Goal: Task Accomplishment & Management: Complete application form

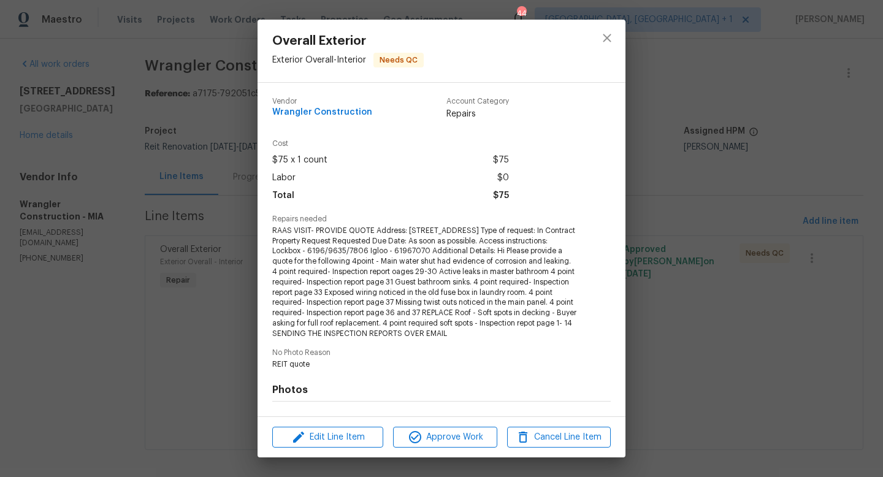
scroll to position [159, 0]
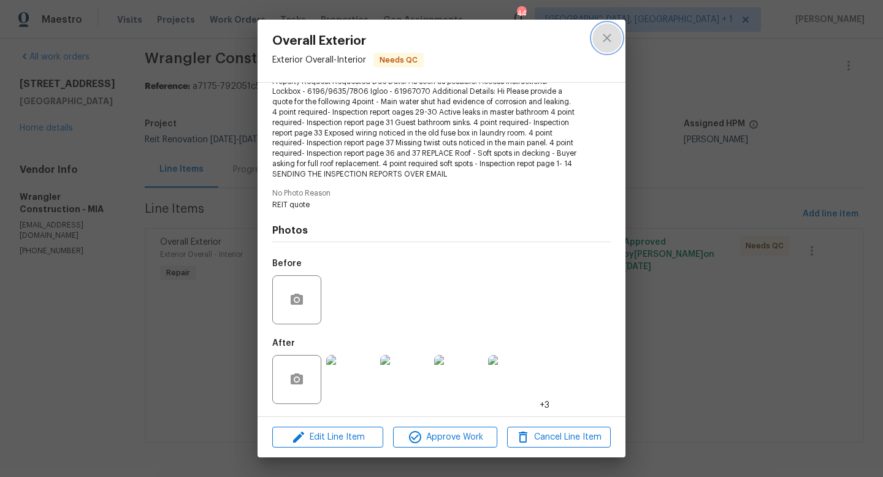
click at [608, 35] on icon "close" at bounding box center [607, 38] width 15 height 15
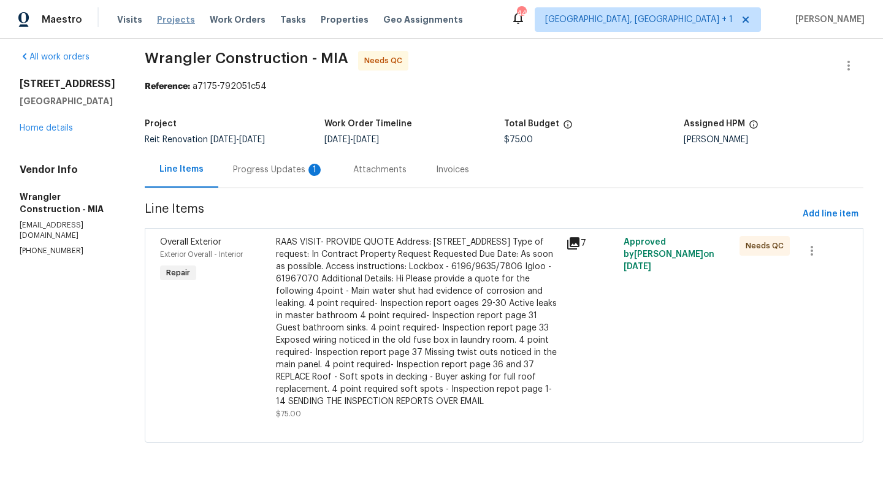
click at [171, 20] on span "Projects" at bounding box center [176, 19] width 38 height 12
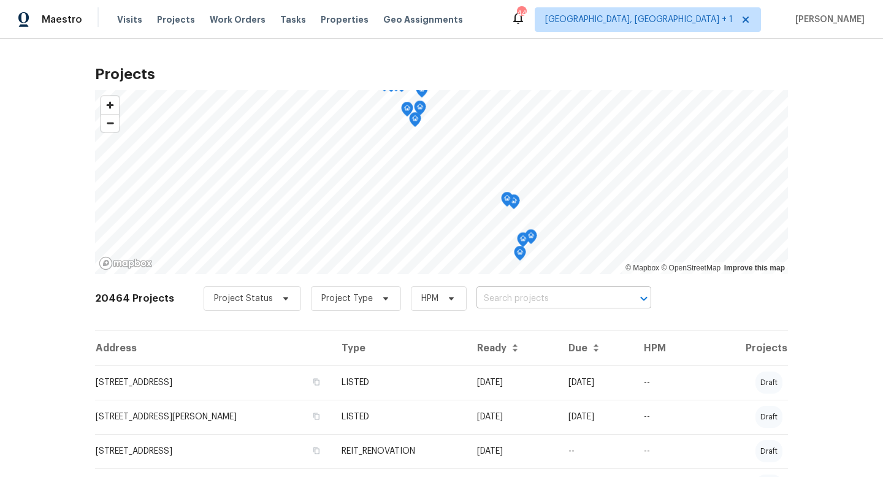
click at [503, 304] on input "text" at bounding box center [546, 298] width 140 height 19
type input "6154 b"
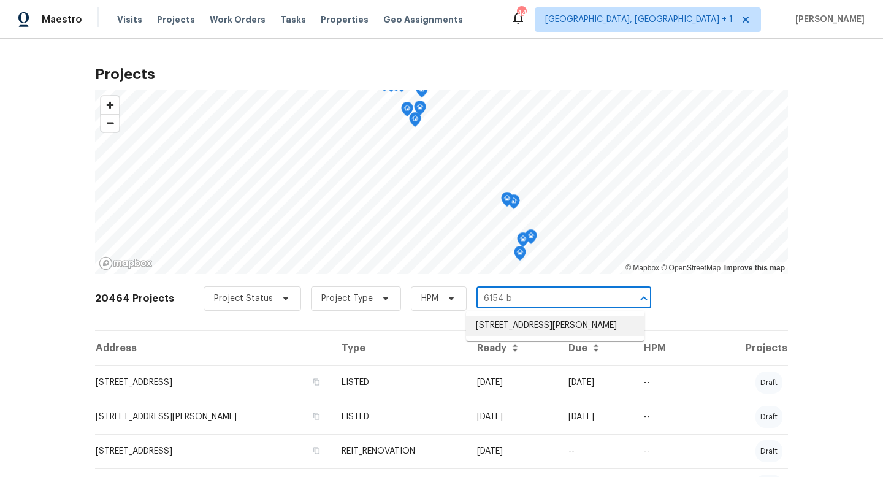
click at [512, 327] on li "[STREET_ADDRESS][PERSON_NAME]" at bounding box center [555, 326] width 178 height 20
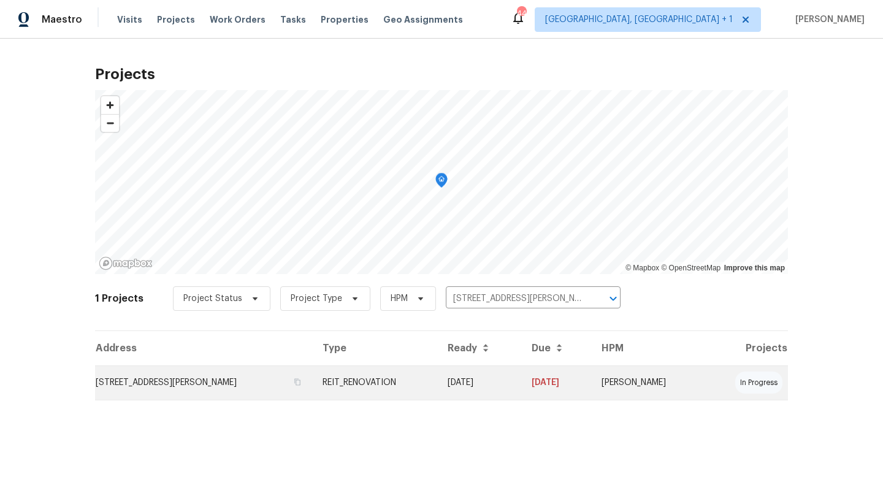
click at [522, 373] on td "06/16/25" at bounding box center [480, 382] width 84 height 34
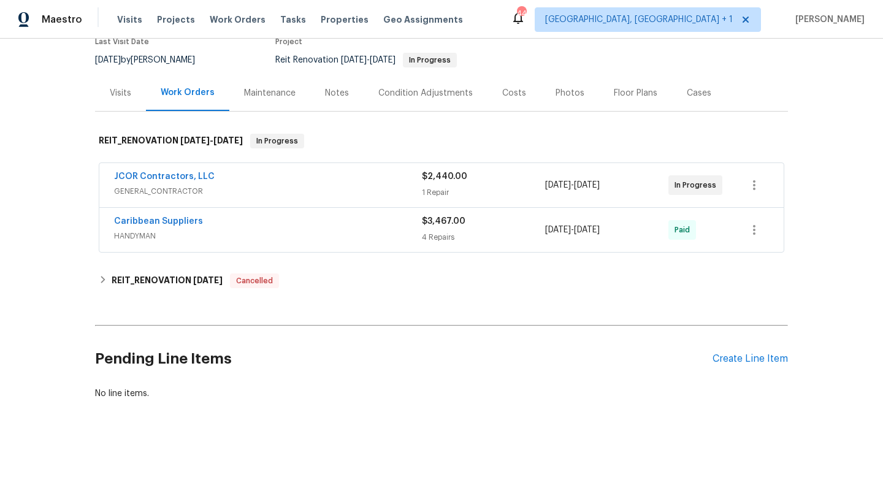
scroll to position [117, 0]
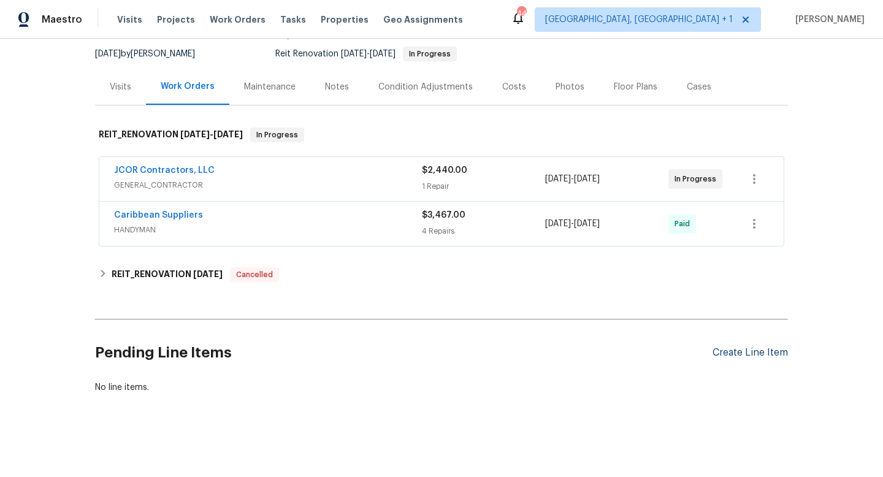
click at [740, 349] on div "Create Line Item" at bounding box center [749, 353] width 75 height 12
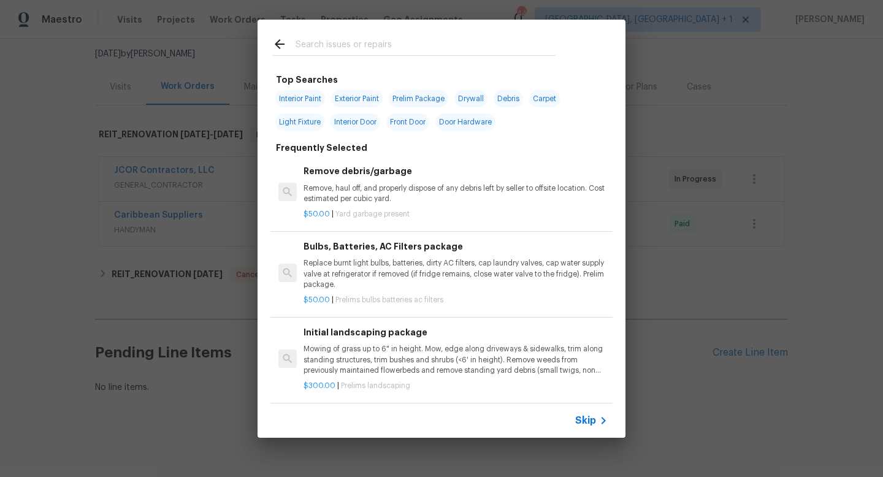
click at [409, 52] on input "text" at bounding box center [426, 46] width 260 height 18
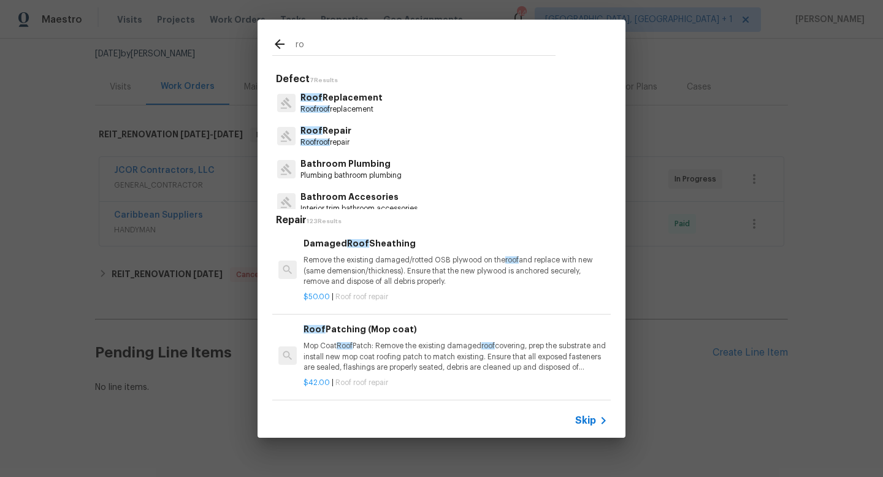
type input "r"
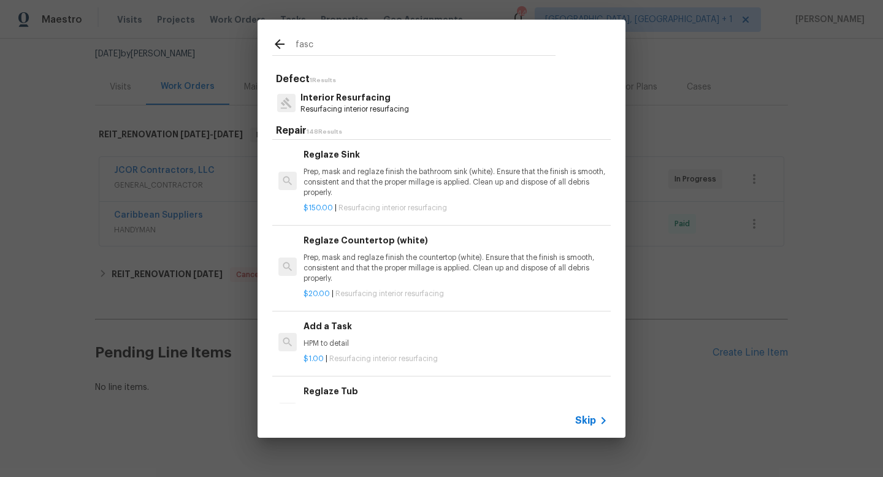
scroll to position [289, 0]
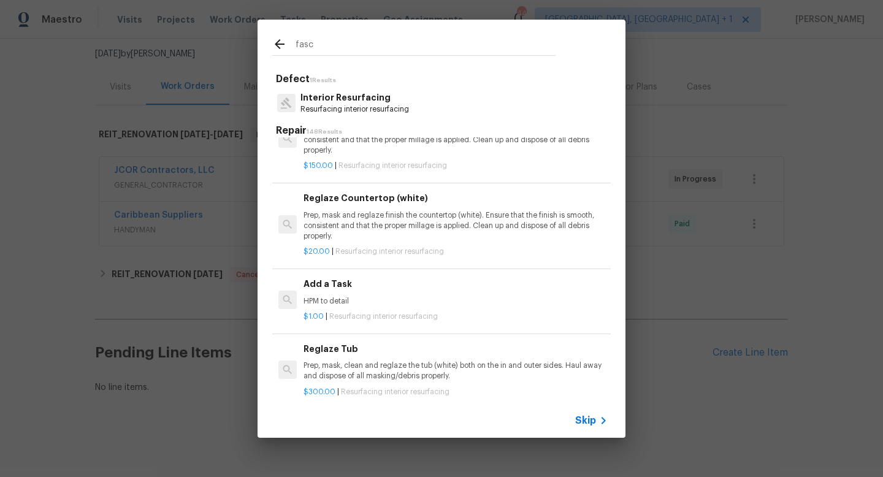
type input "fasc"
click at [349, 294] on div "Add a Task HPM to detail" at bounding box center [456, 291] width 304 height 29
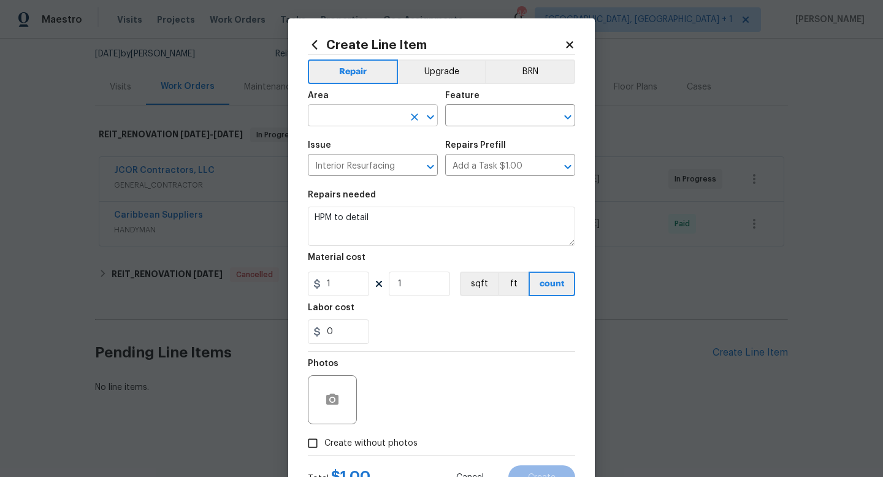
click at [352, 116] on input "text" at bounding box center [356, 116] width 96 height 19
click at [334, 163] on li "Exterior Overall" at bounding box center [373, 165] width 130 height 20
type input "Exterior Overall"
click at [457, 115] on input "text" at bounding box center [493, 116] width 96 height 19
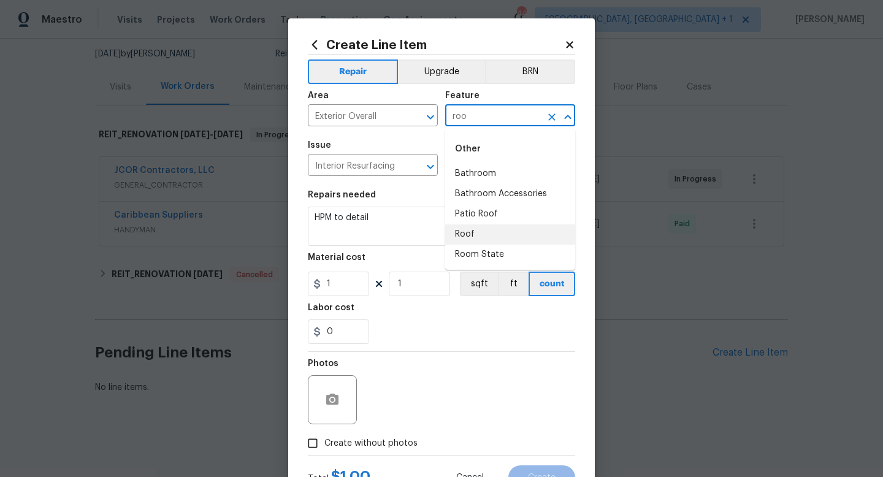
click at [462, 232] on li "Roof" at bounding box center [510, 234] width 130 height 20
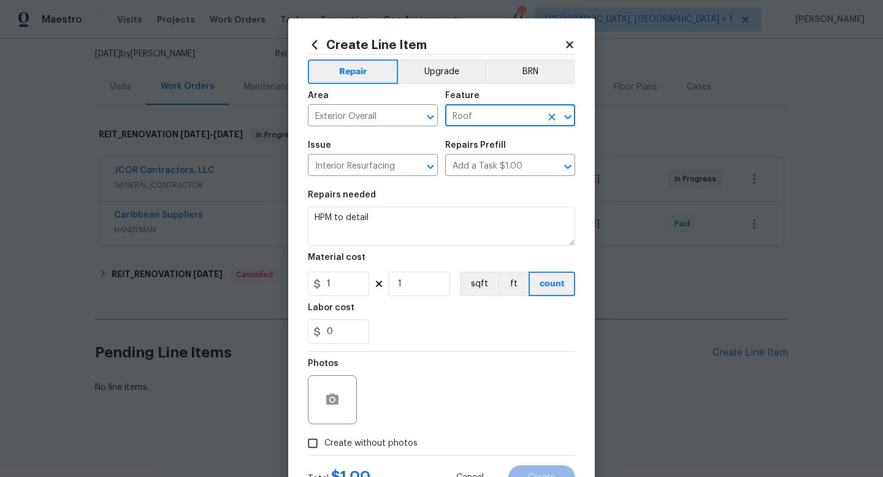
type input "Roof"
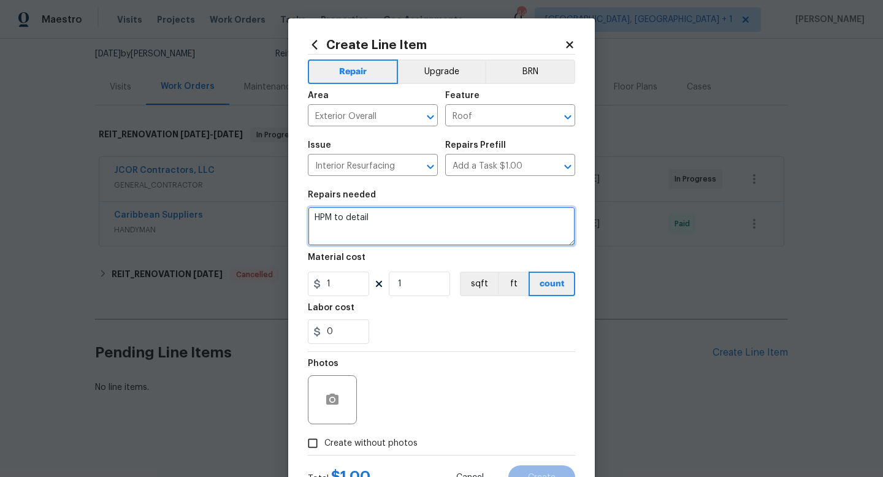
click at [418, 231] on textarea "HPM to detail" at bounding box center [441, 226] width 267 height 39
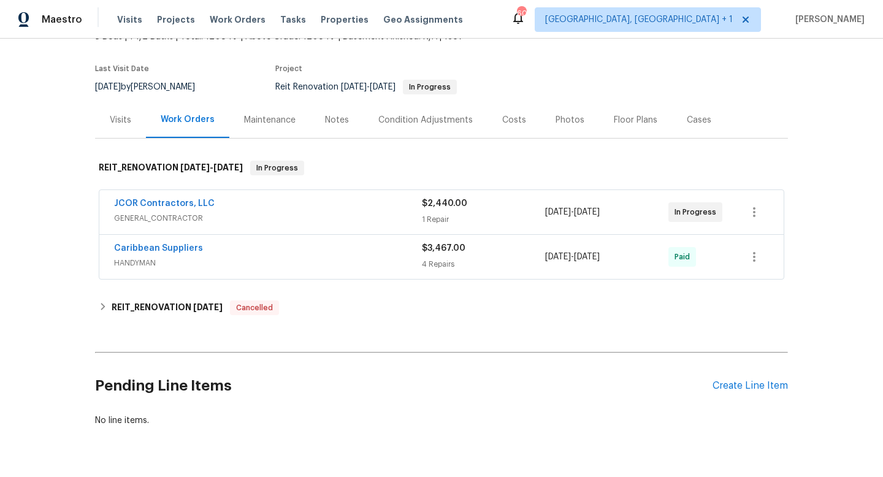
scroll to position [117, 0]
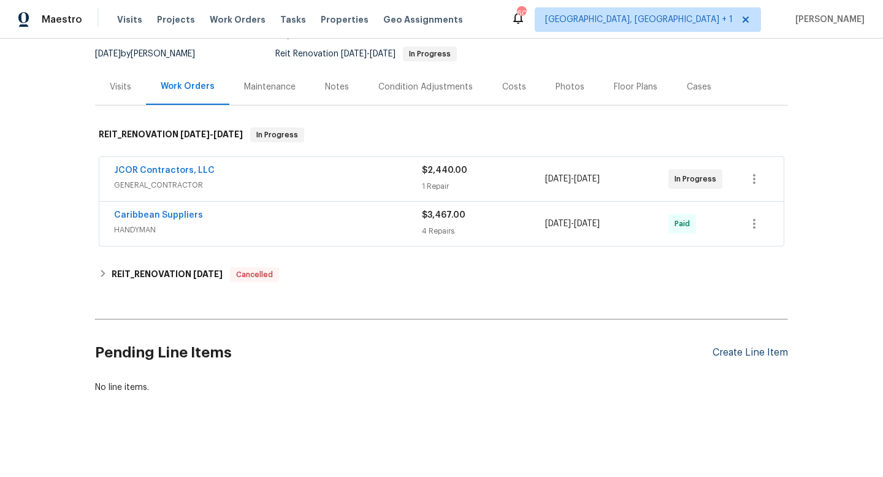
click at [741, 352] on div "Create Line Item" at bounding box center [749, 353] width 75 height 12
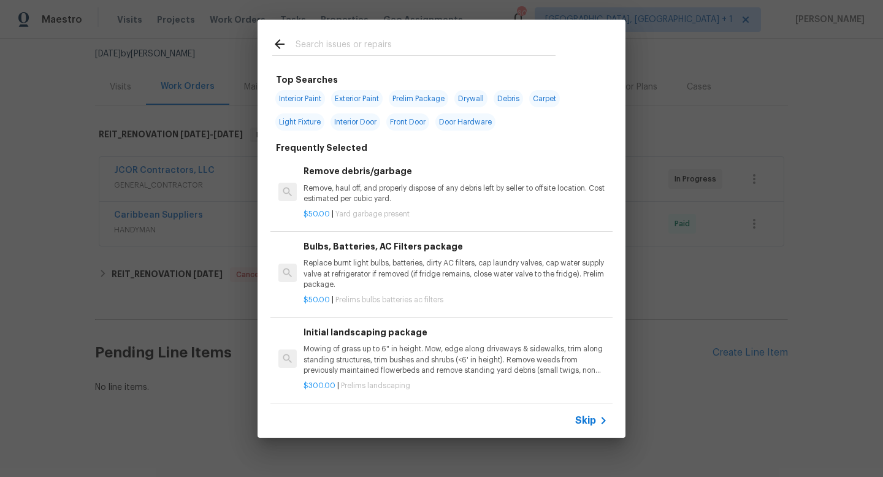
click at [322, 45] on input "text" at bounding box center [426, 46] width 260 height 18
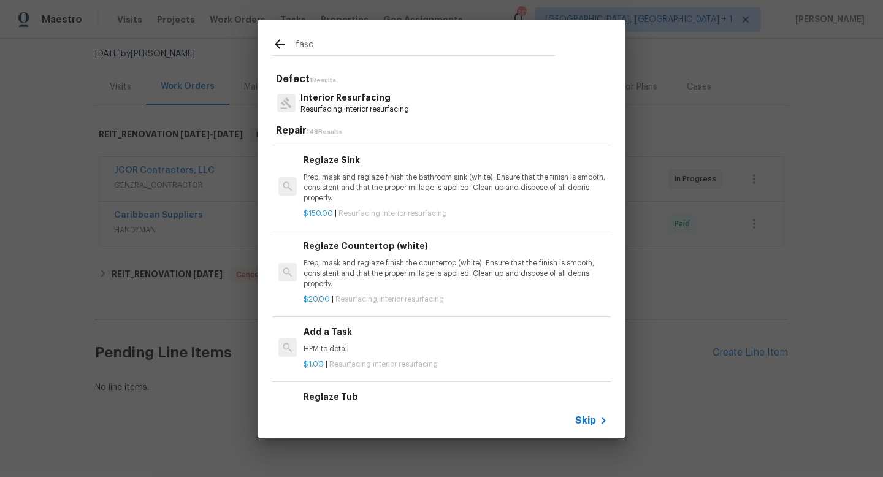
scroll to position [251, 0]
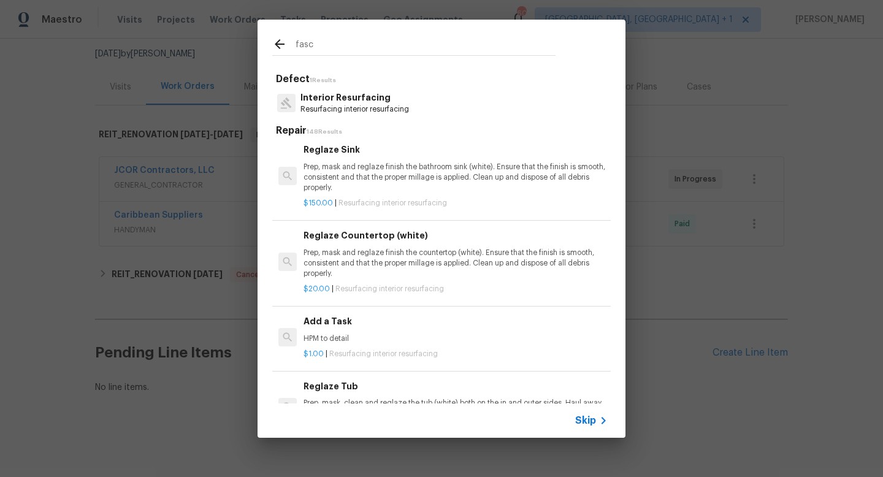
type input "fasc"
click at [340, 335] on p "HPM to detail" at bounding box center [456, 339] width 304 height 10
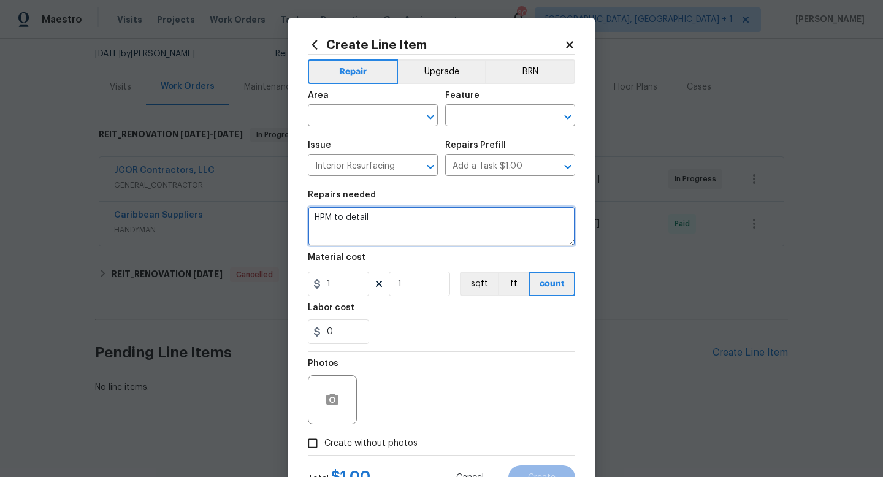
click at [388, 224] on textarea "HPM to detail" at bounding box center [441, 226] width 267 height 39
paste textarea "Can we have an estimate for the WDO repairs that are needed? Wood rot and decay…"
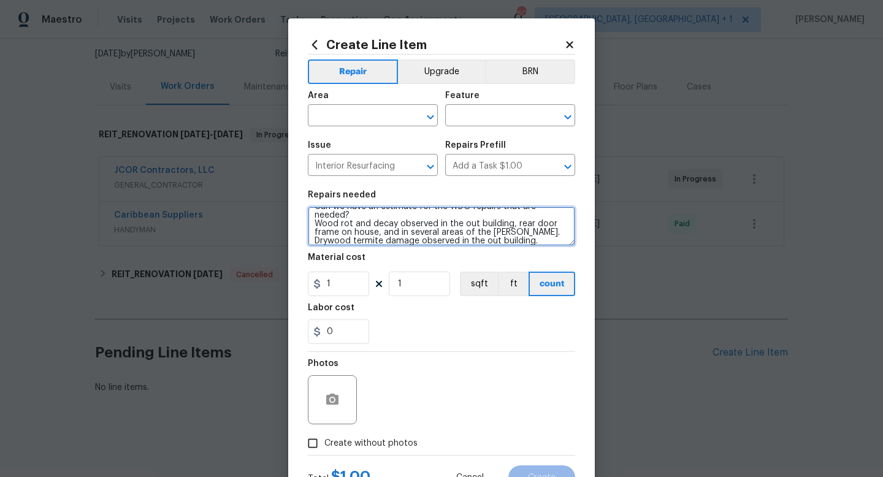
scroll to position [37, 0]
type textarea "HPM to detail Can we have an estimate for the WDO repairs that are needed? Wood…"
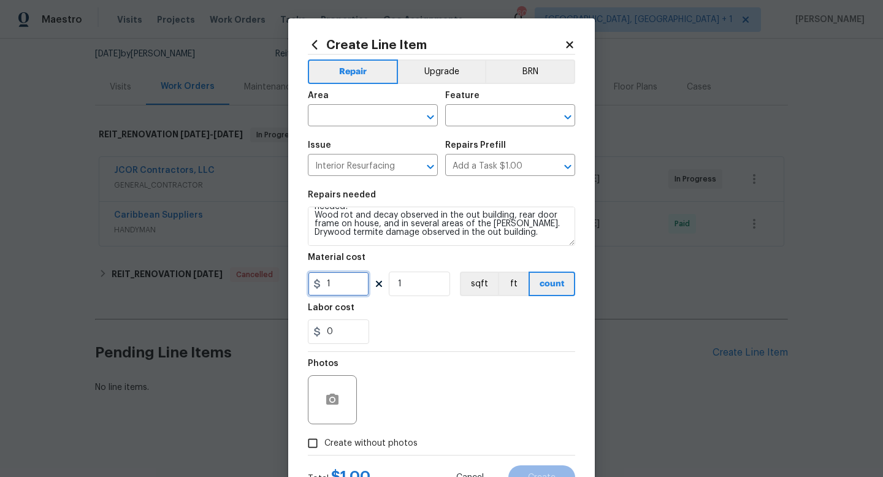
click at [359, 272] on input "1" at bounding box center [338, 284] width 61 height 25
type input "75"
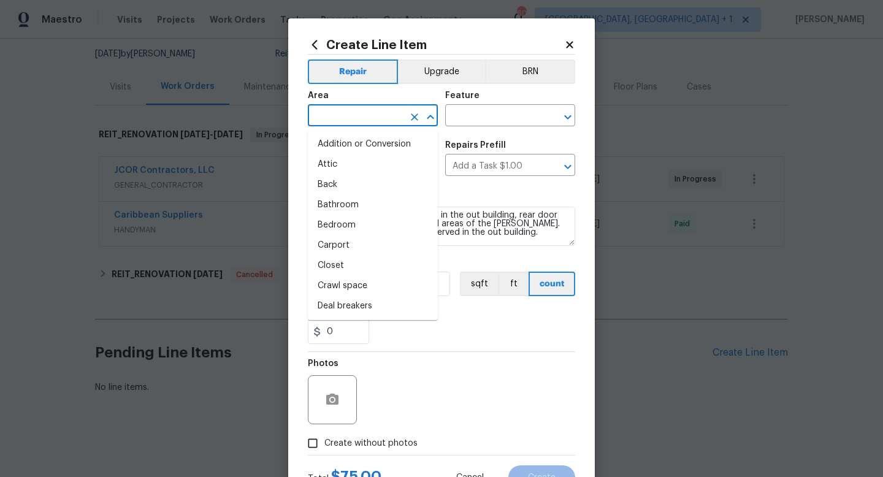
click at [359, 120] on input "text" at bounding box center [356, 116] width 96 height 19
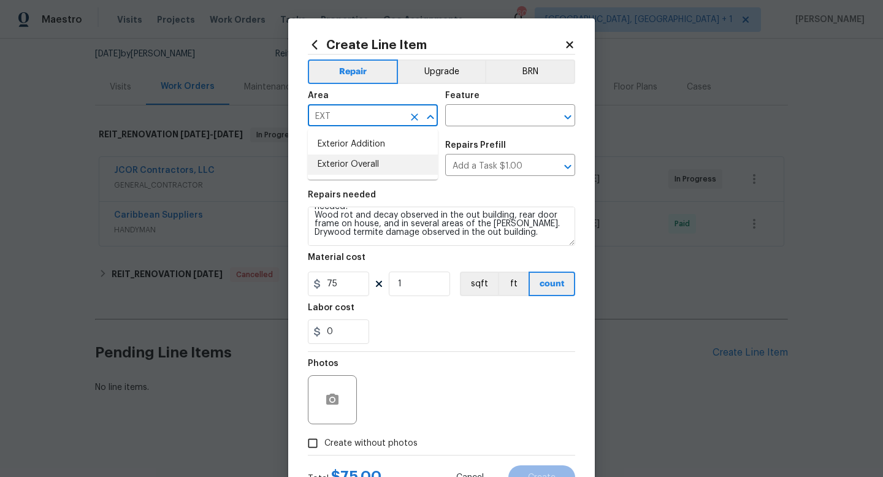
click at [359, 167] on li "Exterior Overall" at bounding box center [373, 165] width 130 height 20
type input "Exterior Overall"
click at [462, 119] on input "text" at bounding box center [493, 116] width 96 height 19
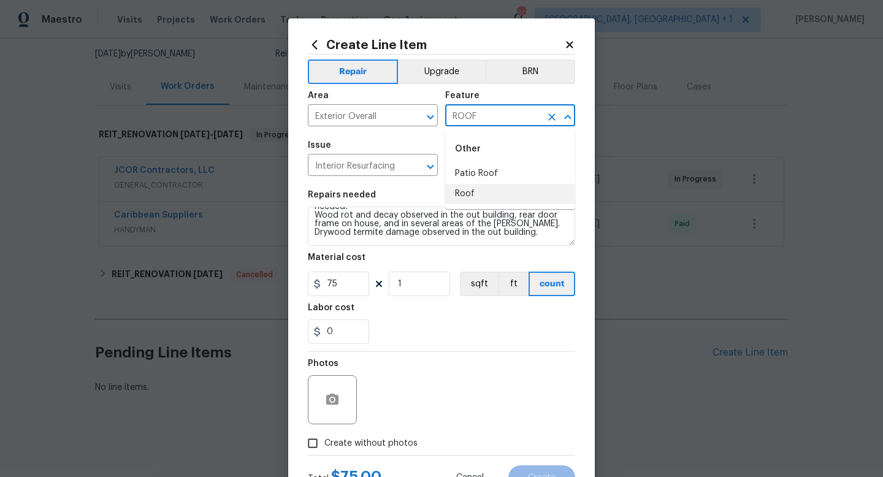
click at [461, 195] on li "Roof" at bounding box center [510, 194] width 130 height 20
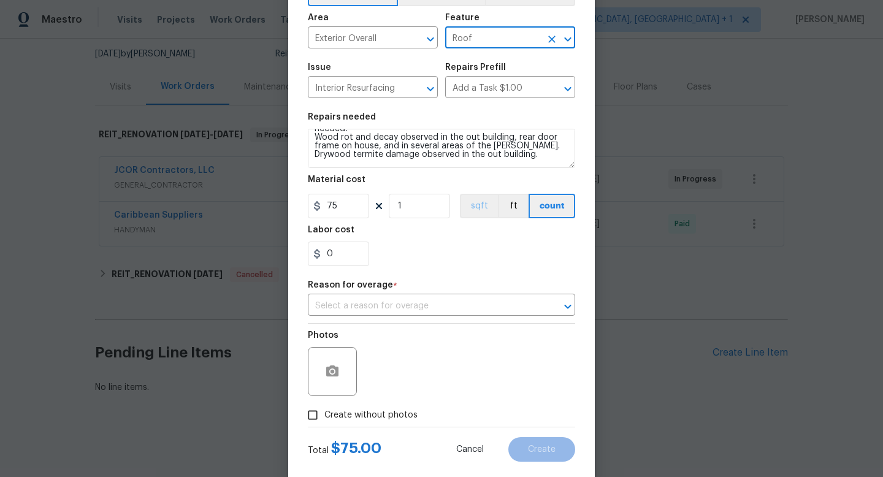
scroll to position [85, 0]
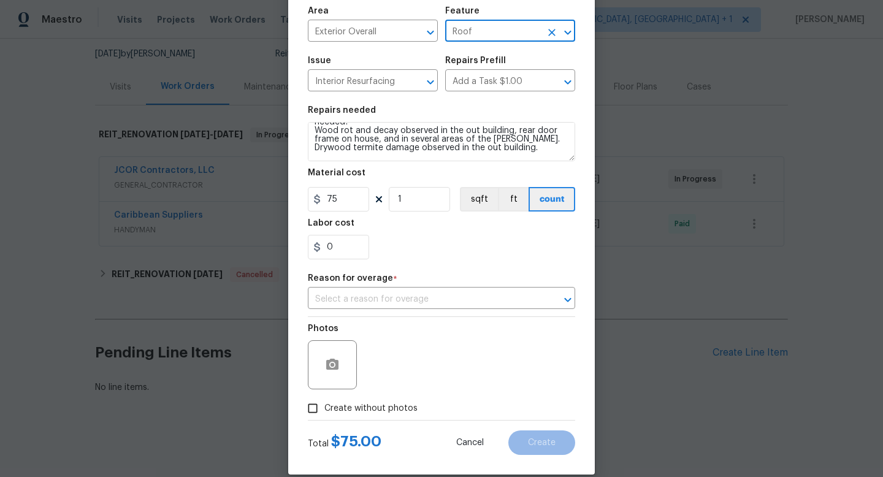
type input "Roof"
click at [313, 408] on input "Create without photos" at bounding box center [312, 408] width 23 height 23
checkbox input "true"
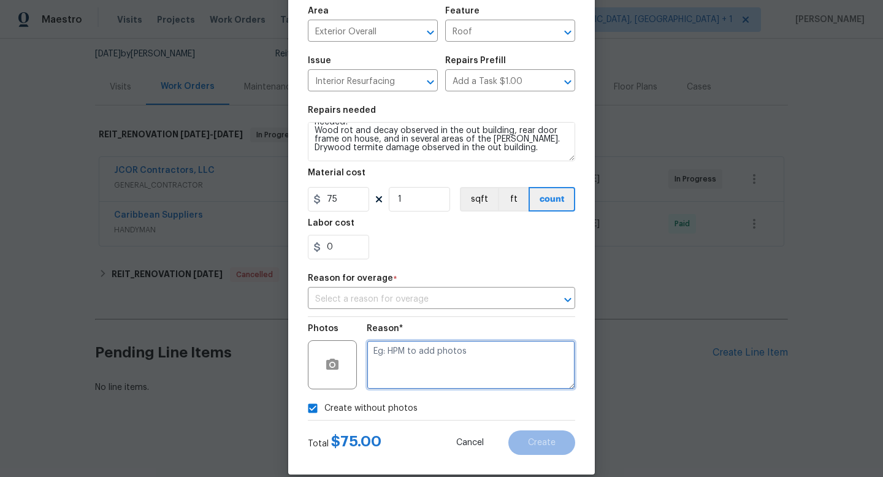
click at [409, 362] on textarea at bounding box center [471, 364] width 208 height 49
type textarea "QUOTE ONLY"
click at [442, 297] on input "text" at bounding box center [424, 299] width 233 height 19
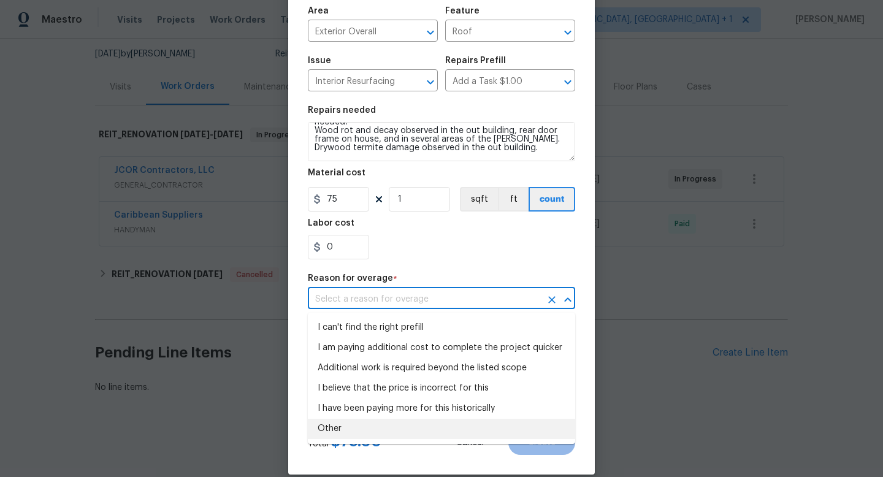
click at [378, 426] on li "Other" at bounding box center [441, 429] width 267 height 20
type input "Other"
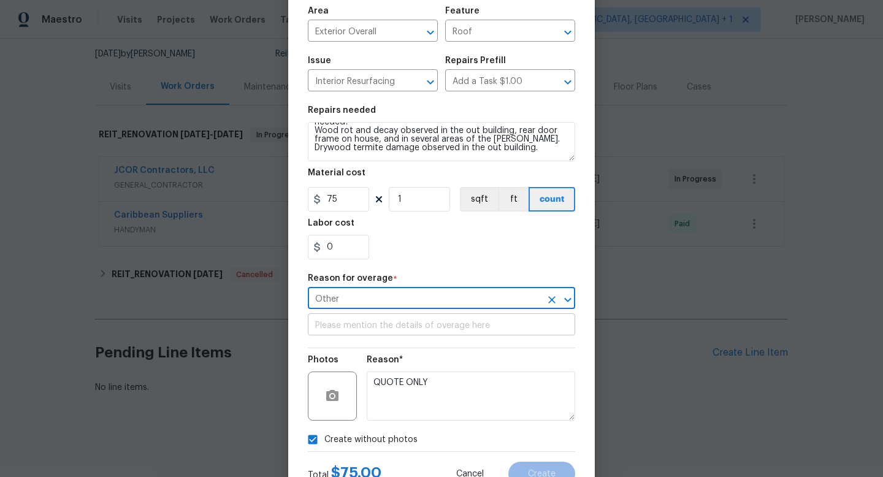
click at [388, 332] on input "text" at bounding box center [441, 325] width 267 height 19
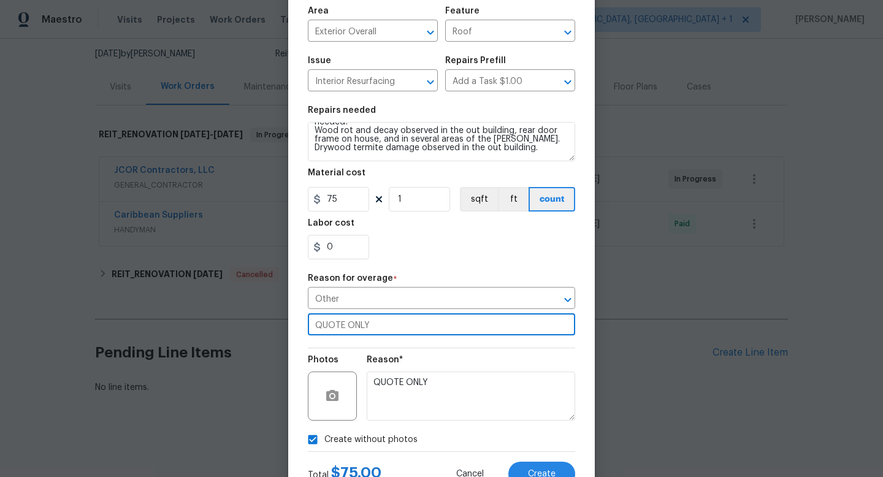
scroll to position [133, 0]
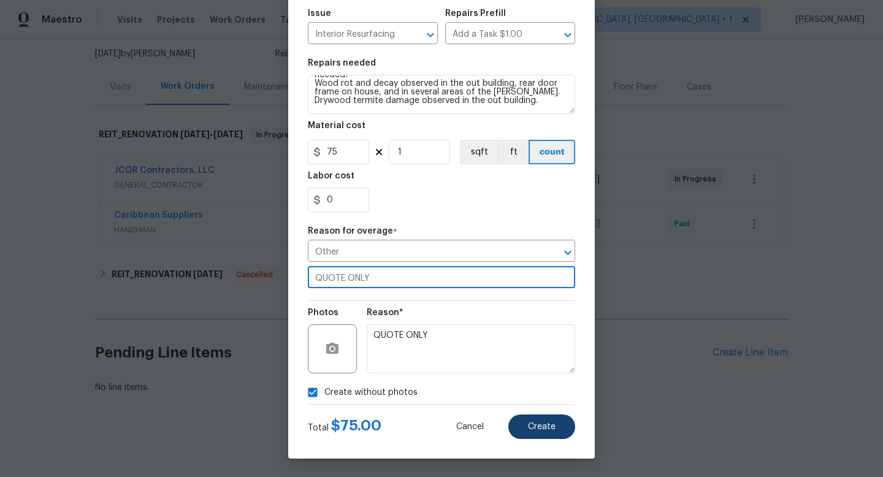
type input "QUOTE ONLY"
click at [542, 430] on span "Create" at bounding box center [542, 426] width 28 height 9
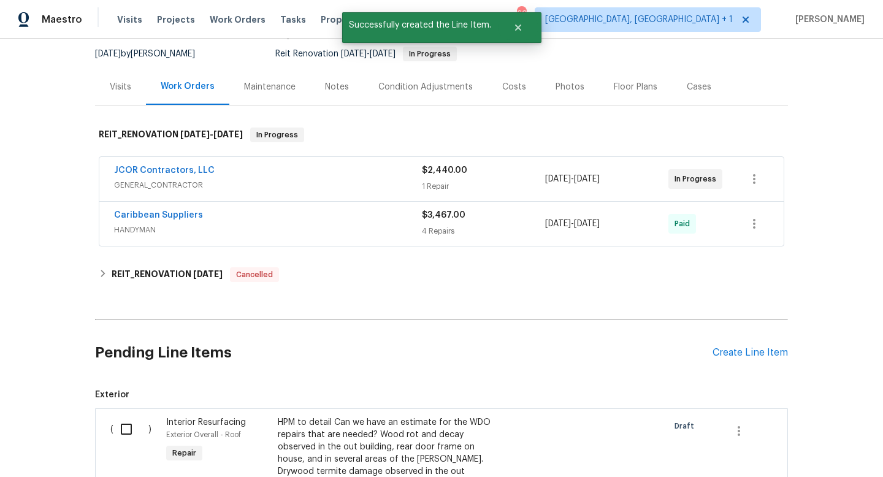
click at [126, 427] on input "checkbox" at bounding box center [130, 429] width 35 height 26
checkbox input "true"
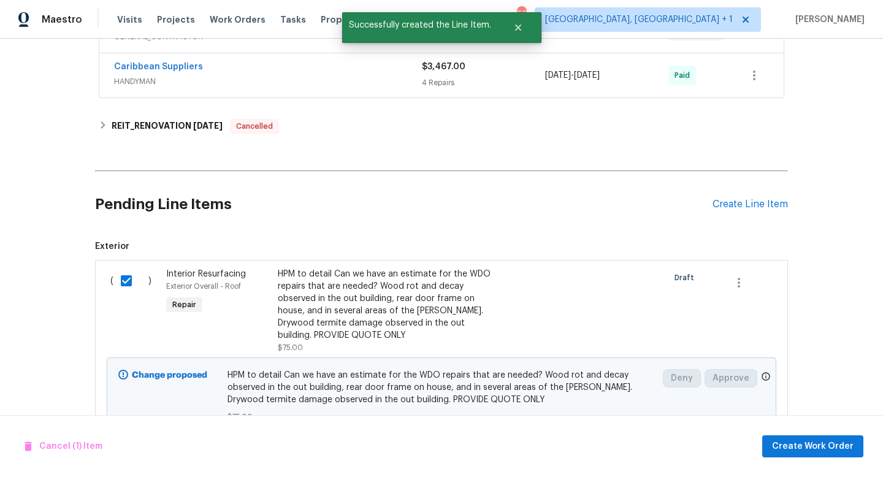
scroll to position [318, 0]
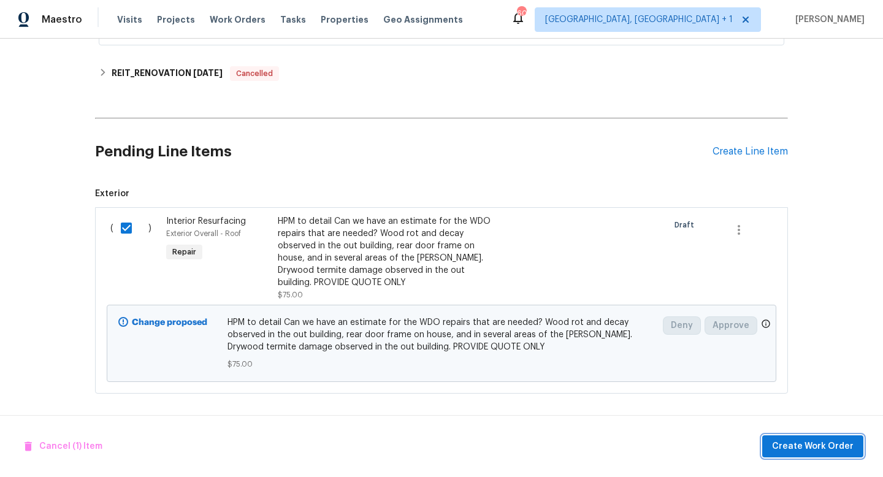
click at [838, 449] on span "Create Work Order" at bounding box center [813, 446] width 82 height 15
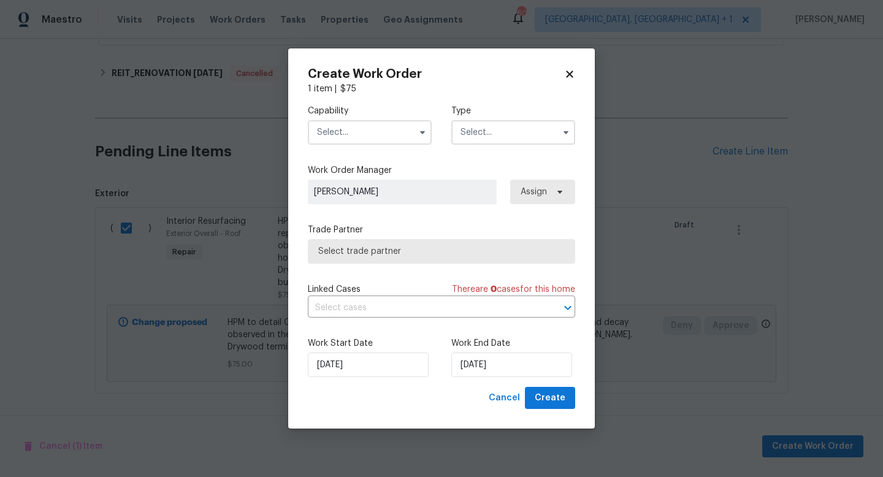
click at [366, 134] on input "text" at bounding box center [370, 132] width 124 height 25
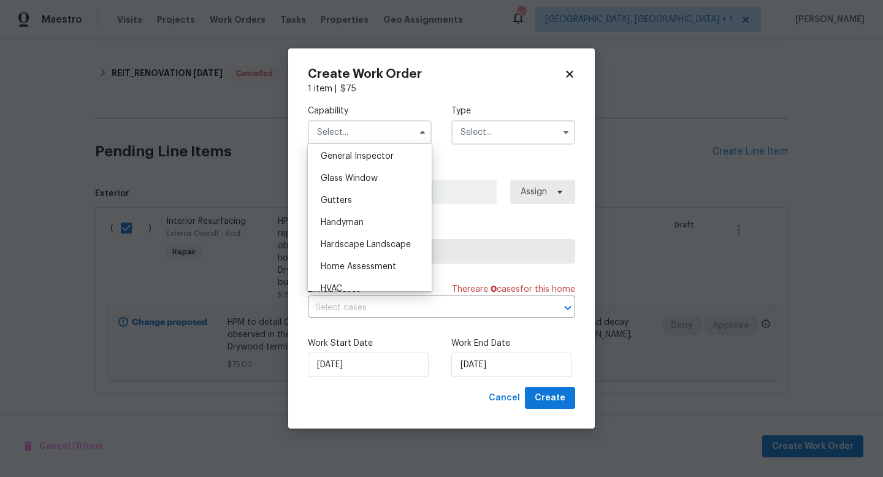
scroll to position [655, 0]
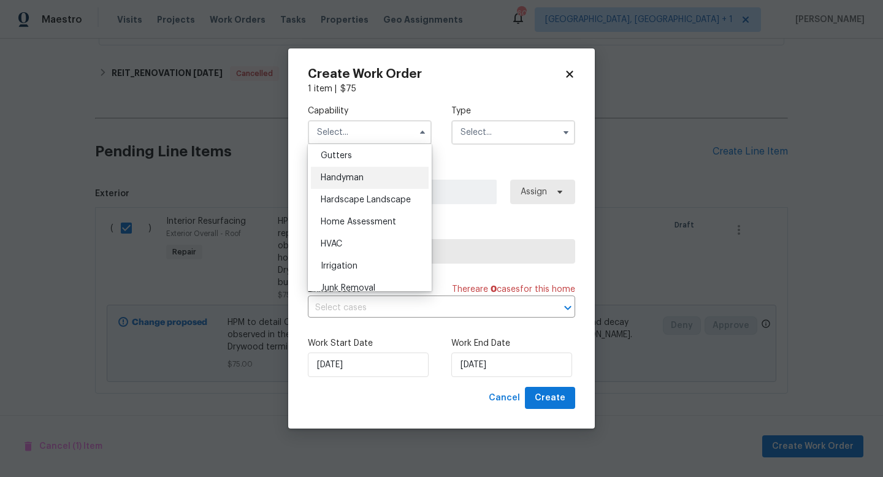
click at [354, 175] on span "Handyman" at bounding box center [342, 178] width 43 height 9
type input "Handyman"
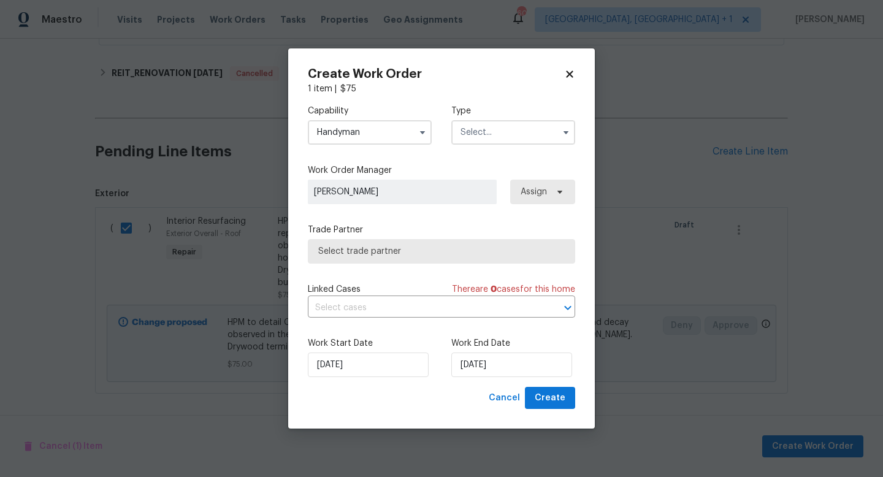
click at [481, 136] on input "text" at bounding box center [513, 132] width 124 height 25
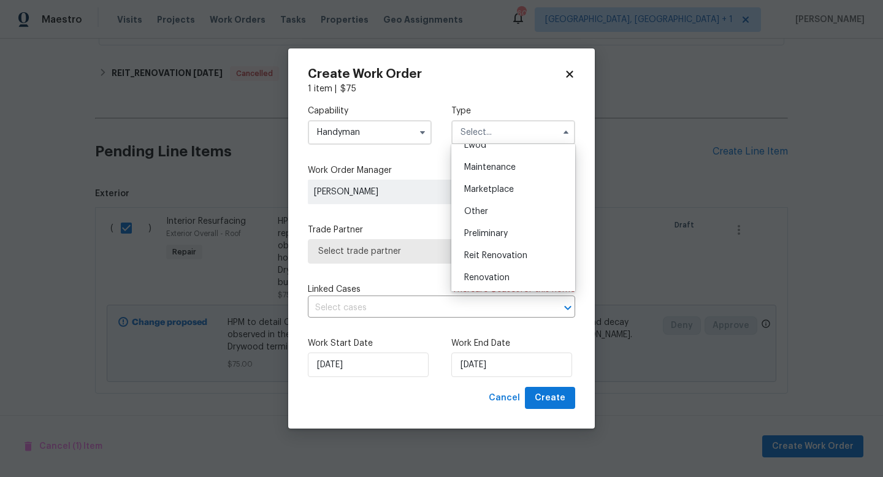
scroll to position [278, 0]
click at [512, 169] on span "Reit Renovation" at bounding box center [495, 166] width 63 height 9
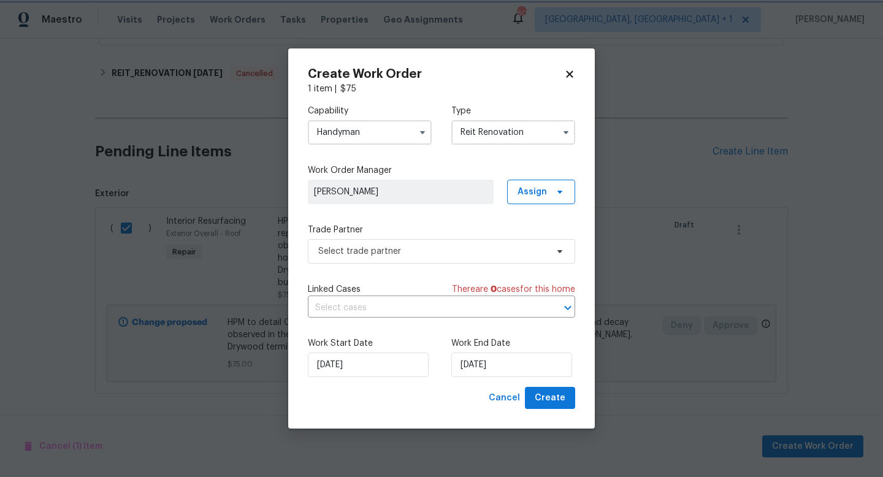
type input "Reit Renovation"
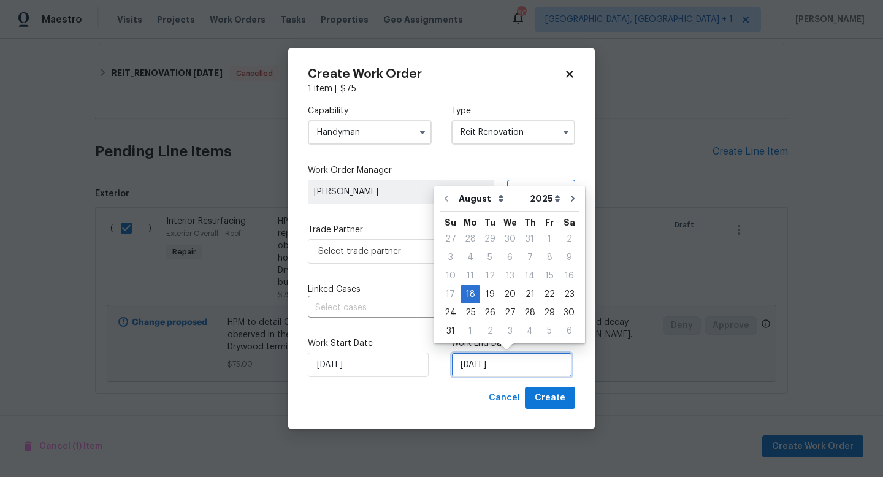
click at [484, 371] on input "[DATE]" at bounding box center [511, 365] width 121 height 25
click at [491, 291] on div "19" at bounding box center [490, 294] width 20 height 17
type input "[DATE]"
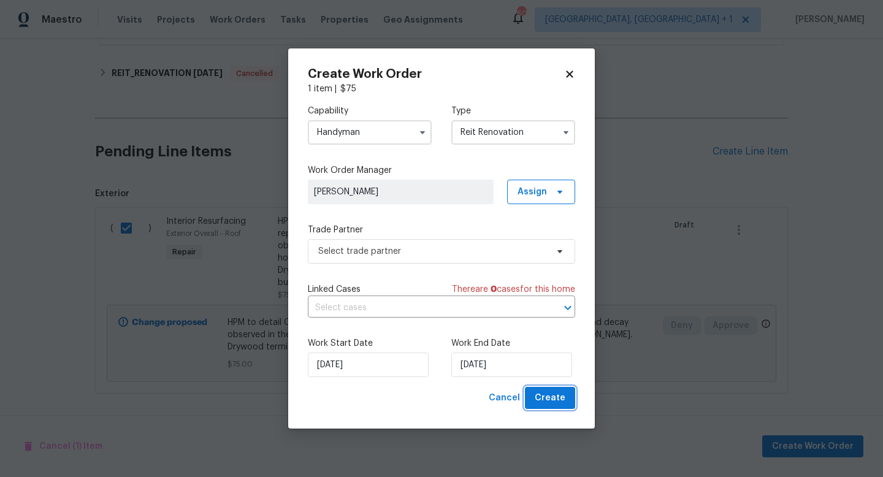
click at [541, 394] on span "Create" at bounding box center [550, 398] width 31 height 15
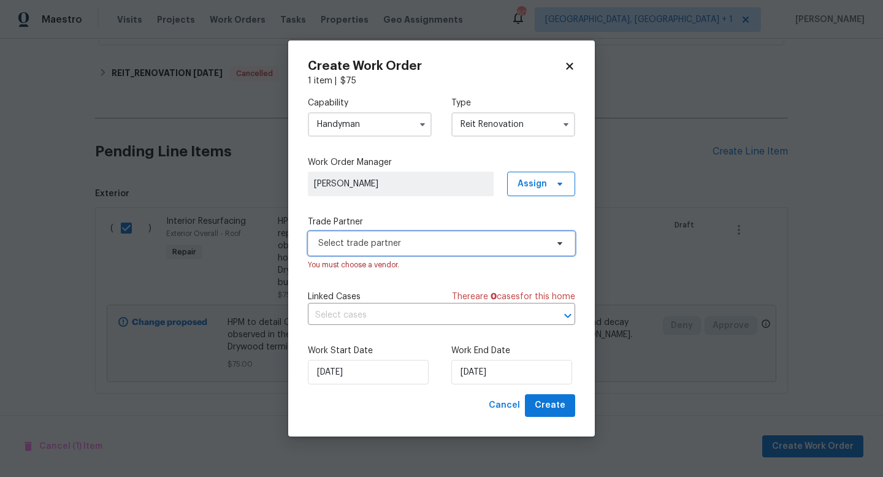
click at [468, 234] on span "Select trade partner" at bounding box center [441, 243] width 267 height 25
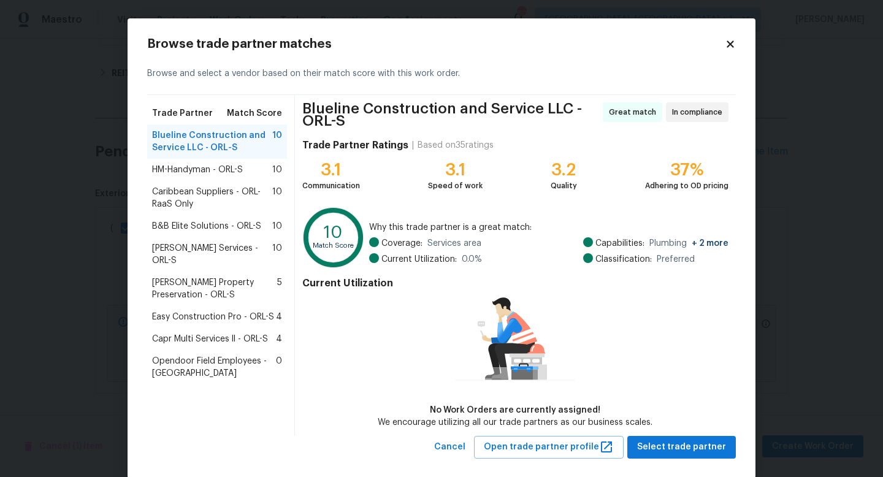
scroll to position [18, 0]
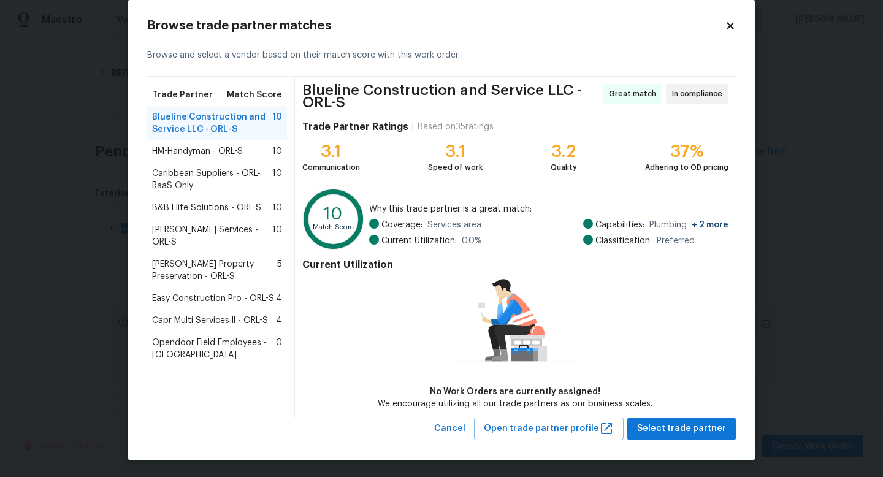
click at [182, 182] on span "Caribbean Suppliers - ORL-RaaS Only" at bounding box center [212, 179] width 120 height 25
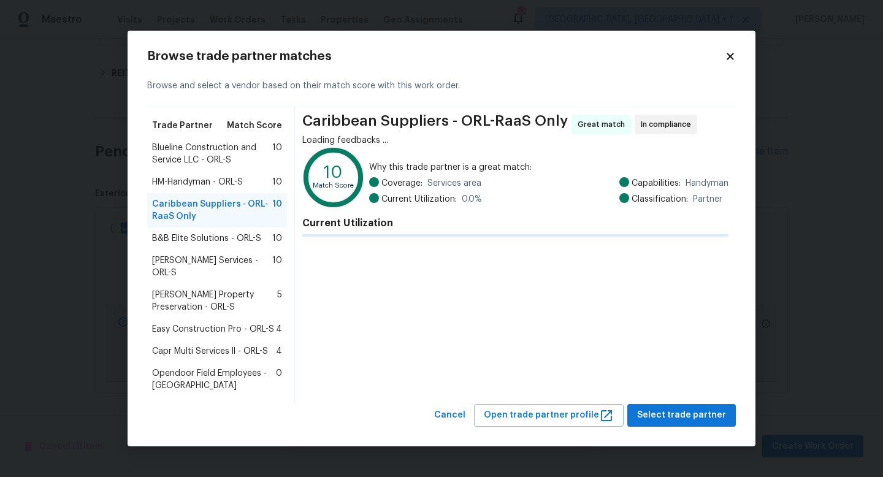
scroll to position [0, 0]
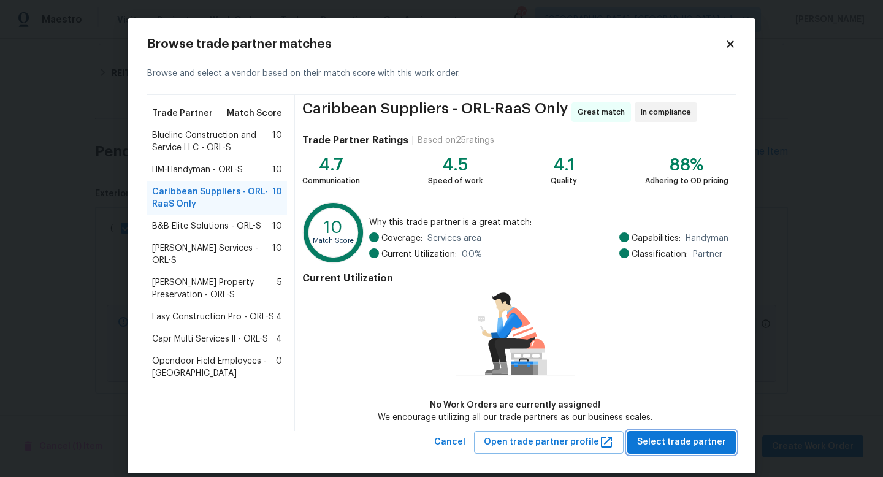
click at [711, 444] on span "Select trade partner" at bounding box center [681, 442] width 89 height 15
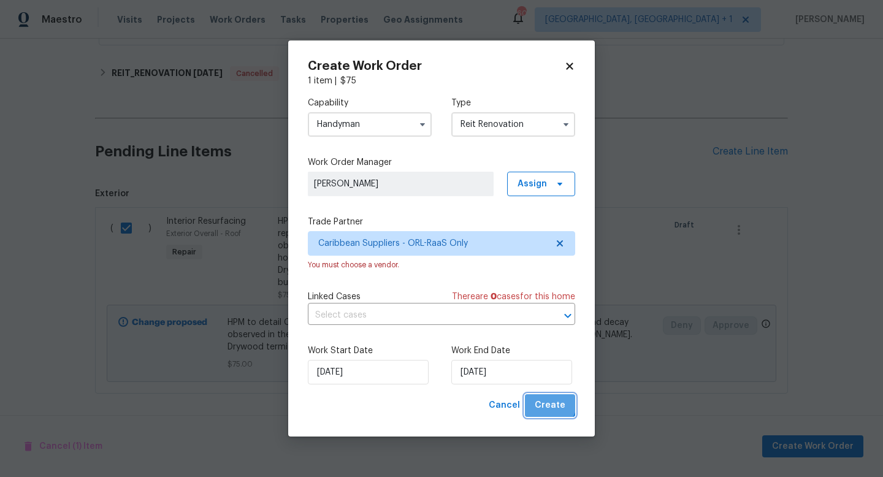
click at [551, 403] on span "Create" at bounding box center [550, 405] width 31 height 15
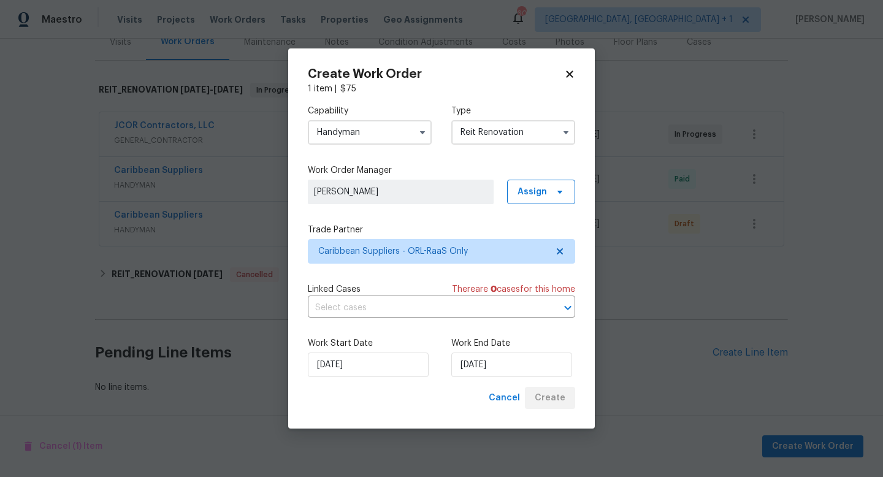
scroll to position [162, 0]
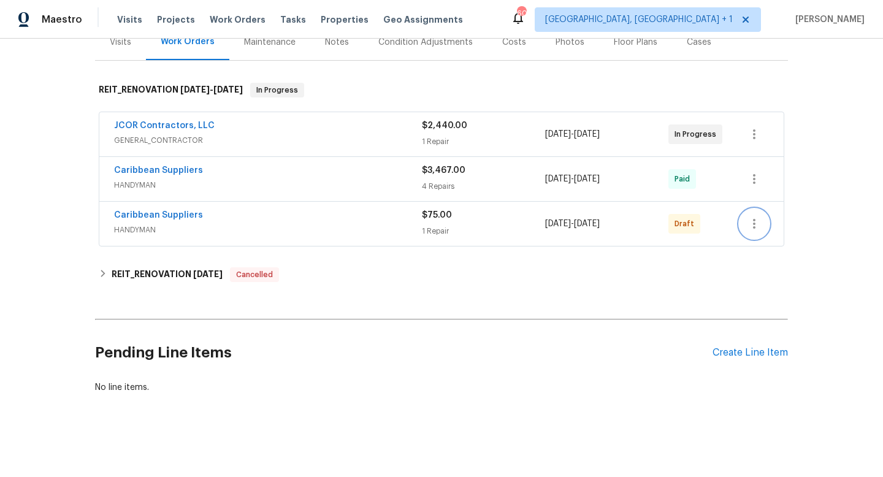
click at [751, 220] on icon "button" at bounding box center [754, 223] width 15 height 15
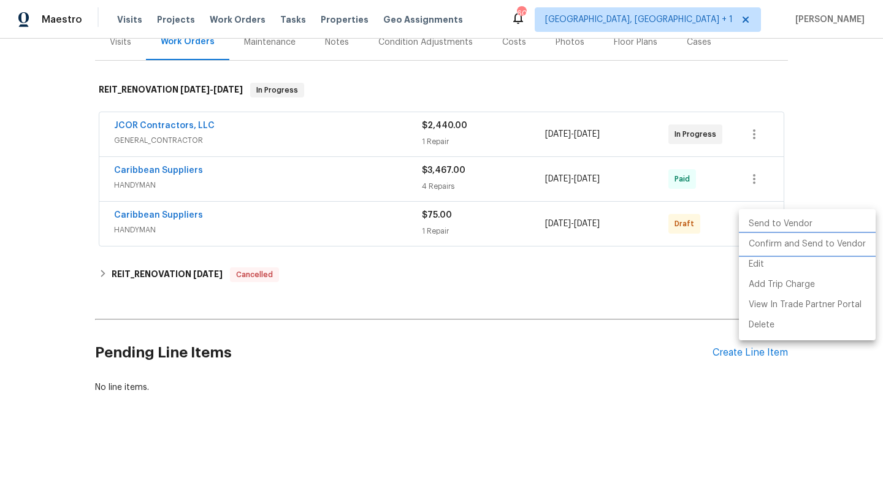
click at [759, 242] on li "Confirm and Send to Vendor" at bounding box center [807, 244] width 137 height 20
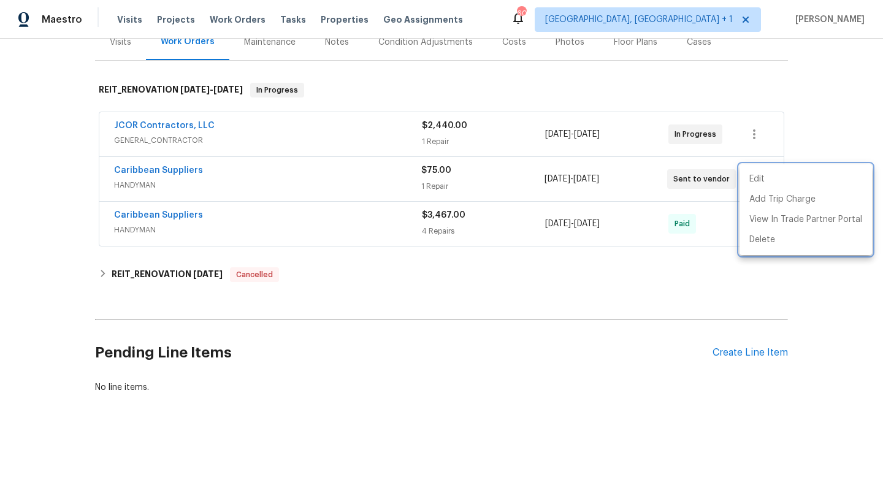
click at [460, 126] on div at bounding box center [441, 238] width 883 height 477
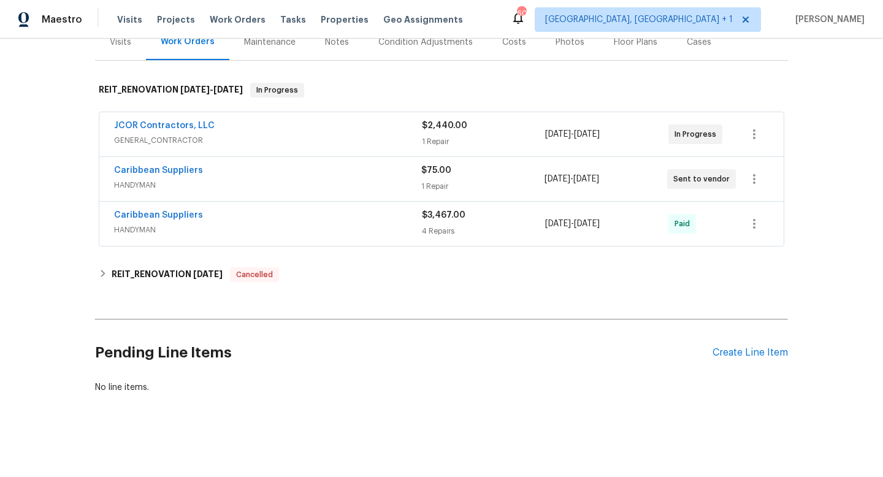
click at [231, 130] on div "JCOR Contractors, LLC" at bounding box center [268, 127] width 308 height 15
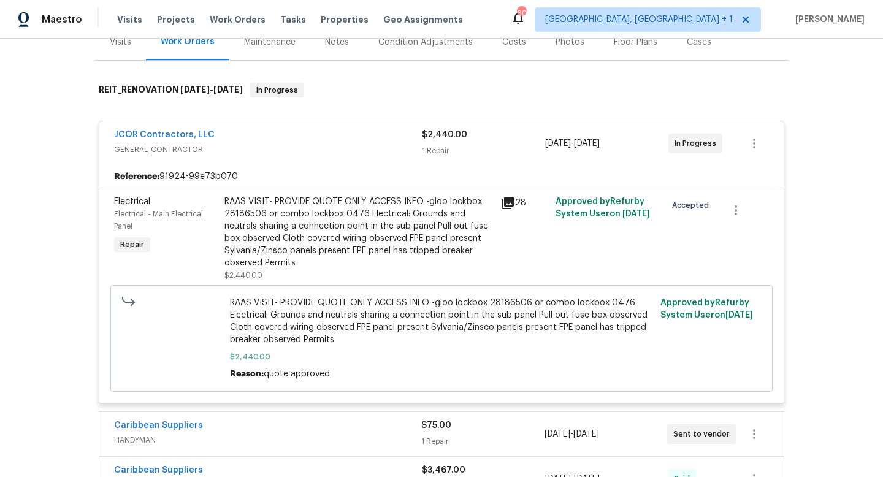
click at [319, 230] on div "RAAS VISIT- PROVIDE QUOTE ONLY ACCESS INFO -gloo lockbox 28186506 or combo lock…" at bounding box center [358, 233] width 269 height 74
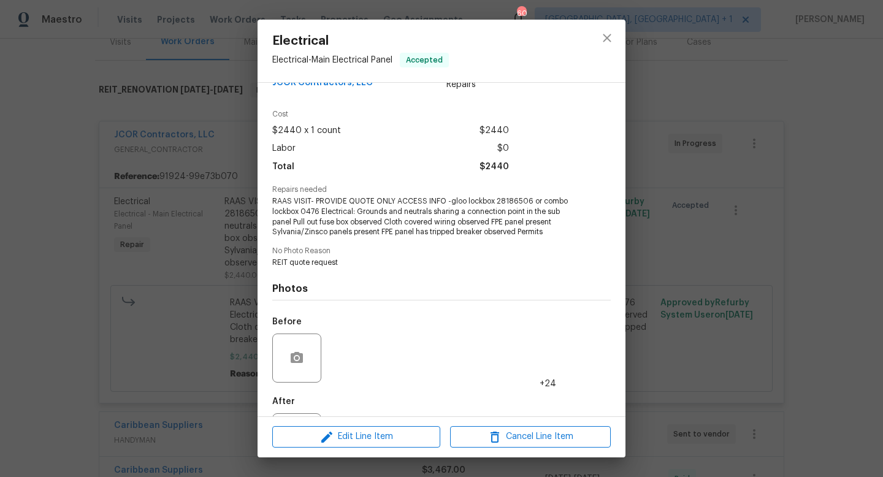
scroll to position [0, 0]
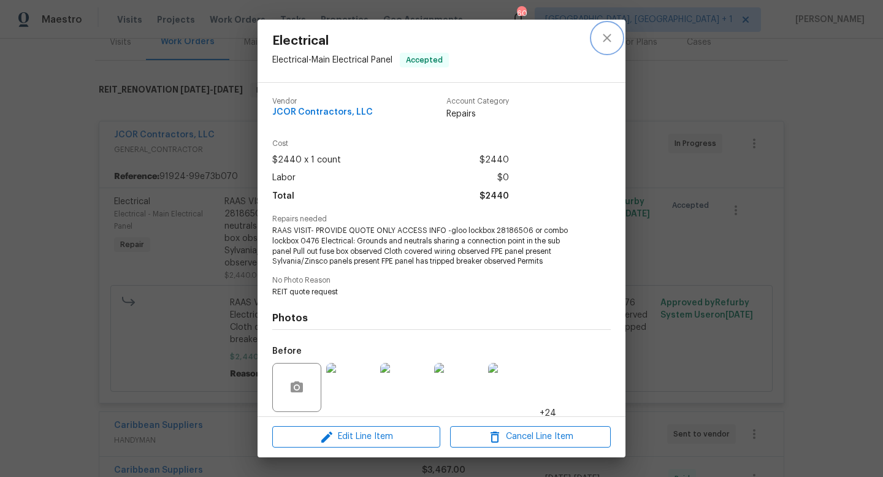
click at [606, 42] on icon "close" at bounding box center [607, 38] width 15 height 15
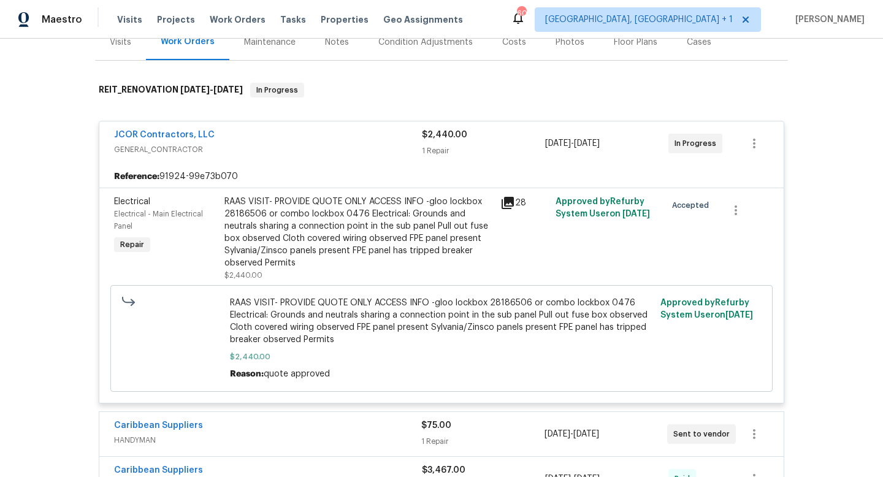
click at [366, 172] on div "Reference: 91924-99e73b070" at bounding box center [441, 177] width 684 height 22
click at [278, 180] on div "Reference: 91924-99e73b070" at bounding box center [441, 177] width 684 height 22
click at [284, 154] on span "GENERAL_CONTRACTOR" at bounding box center [268, 149] width 308 height 12
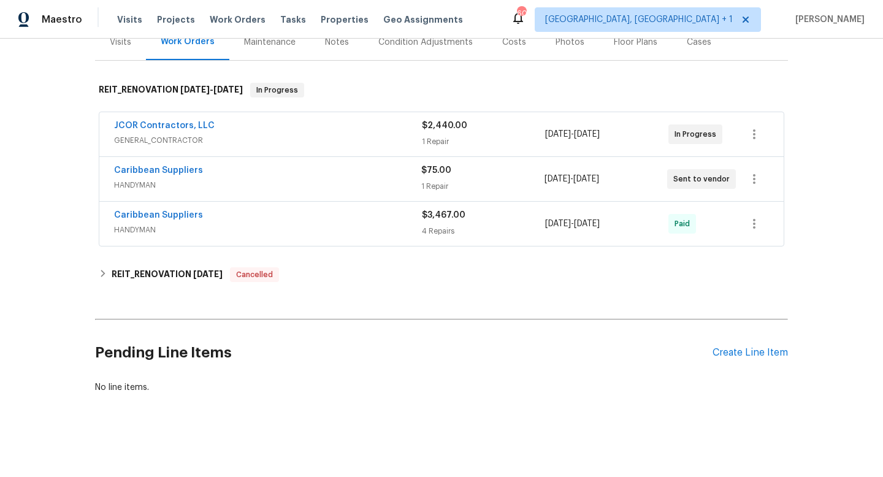
click at [296, 232] on span "HANDYMAN" at bounding box center [268, 230] width 308 height 12
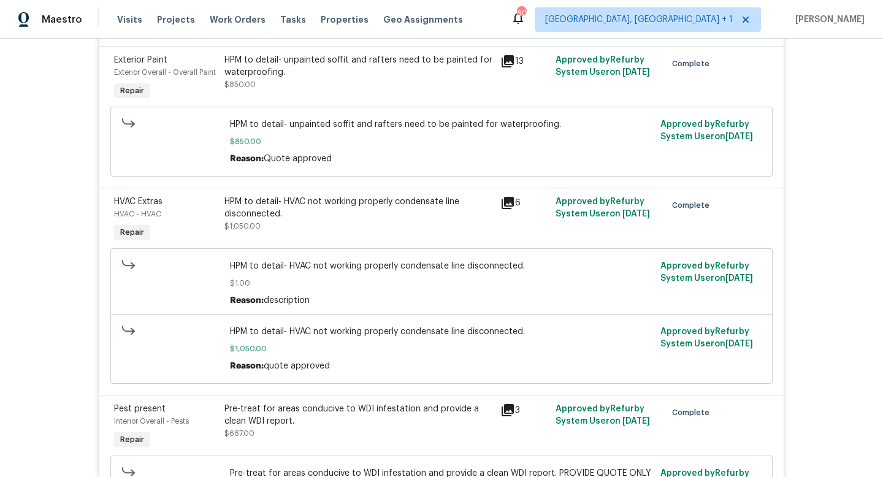
scroll to position [408, 0]
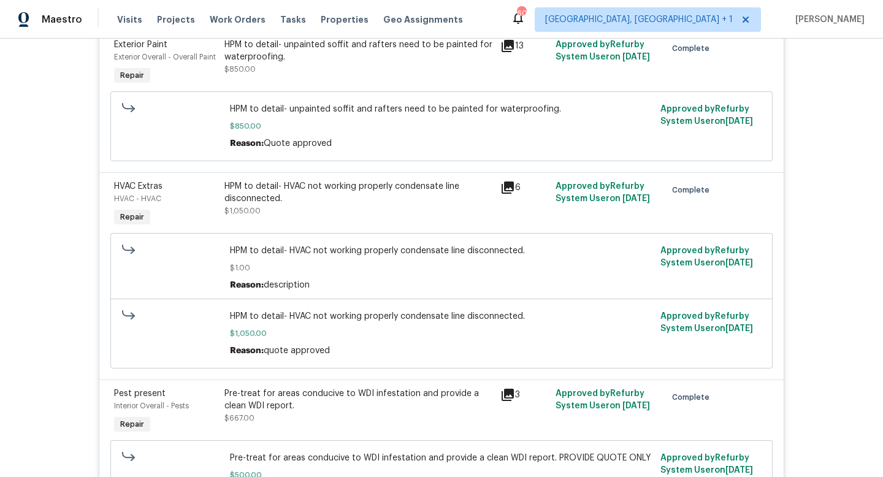
click at [353, 201] on div "HPM to detail- HVAC not working properly condensate line disconnected." at bounding box center [358, 192] width 269 height 25
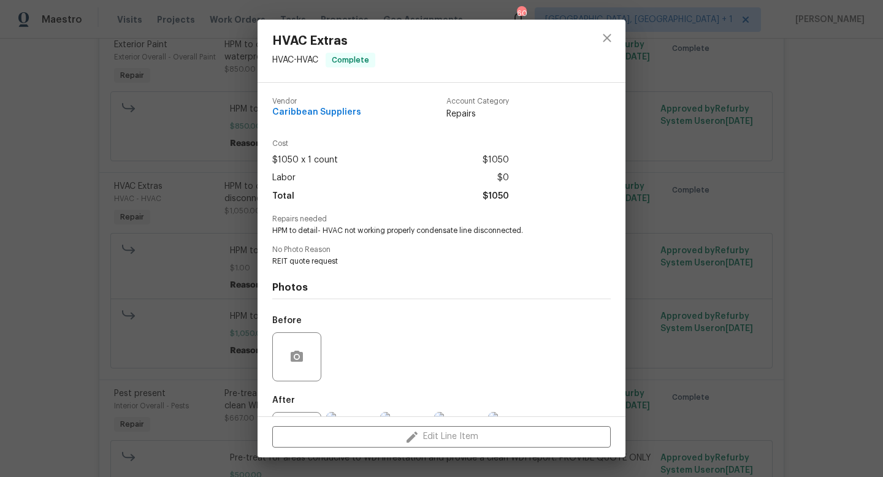
scroll to position [57, 0]
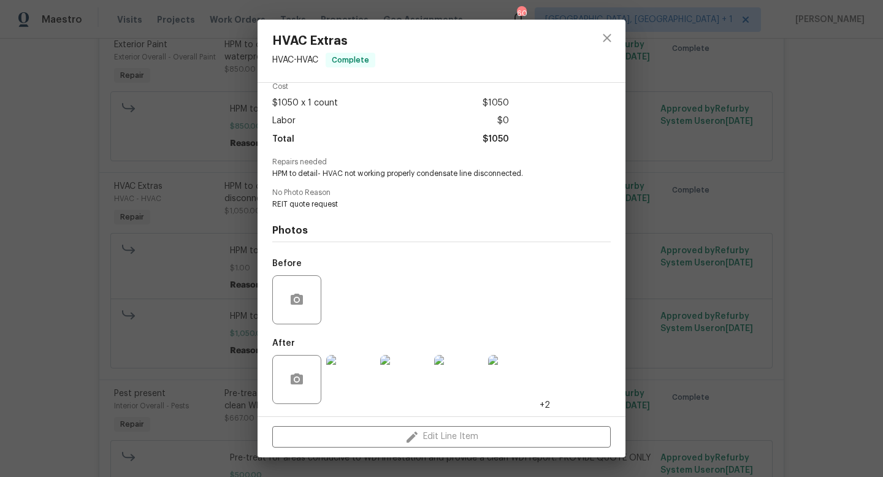
click at [353, 380] on img at bounding box center [350, 379] width 49 height 49
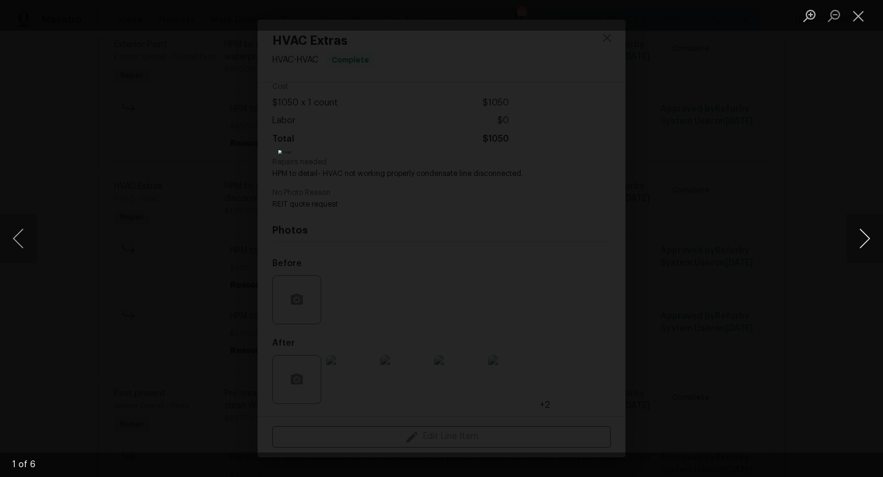
click at [863, 229] on button "Next image" at bounding box center [864, 238] width 37 height 49
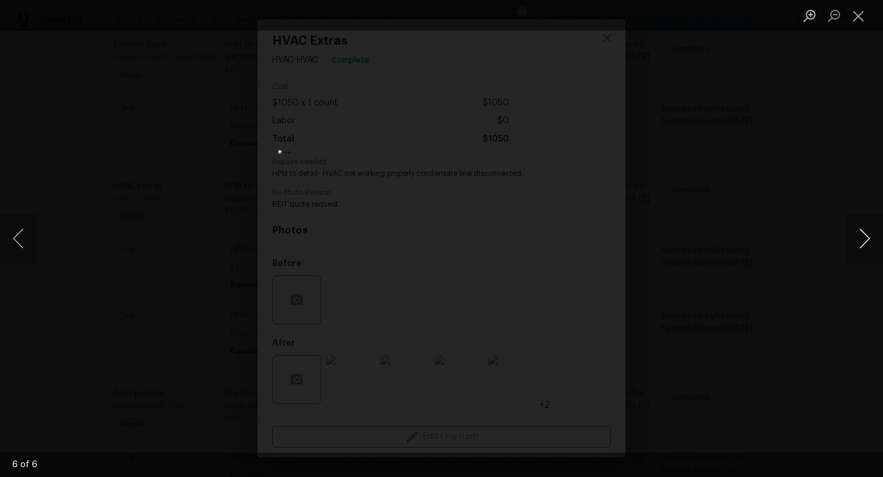
click at [863, 229] on button "Next image" at bounding box center [864, 238] width 37 height 49
click at [858, 12] on button "Close lightbox" at bounding box center [858, 15] width 25 height 21
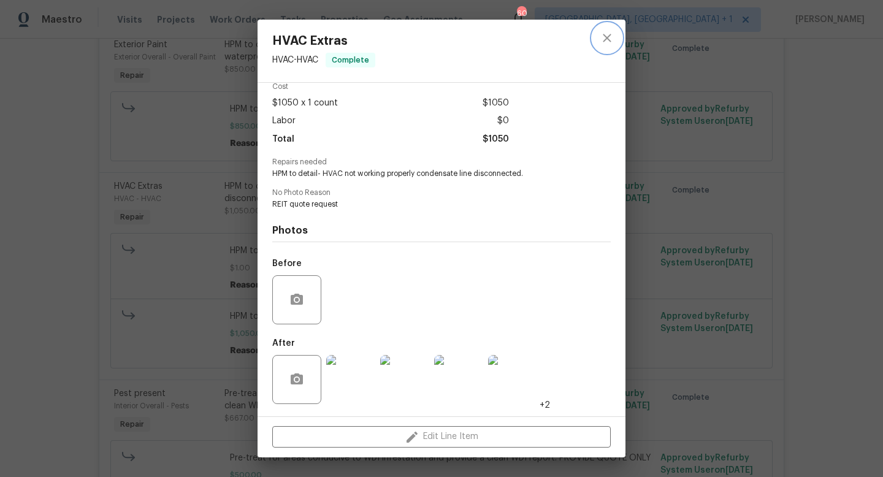
click at [609, 34] on icon "close" at bounding box center [607, 38] width 15 height 15
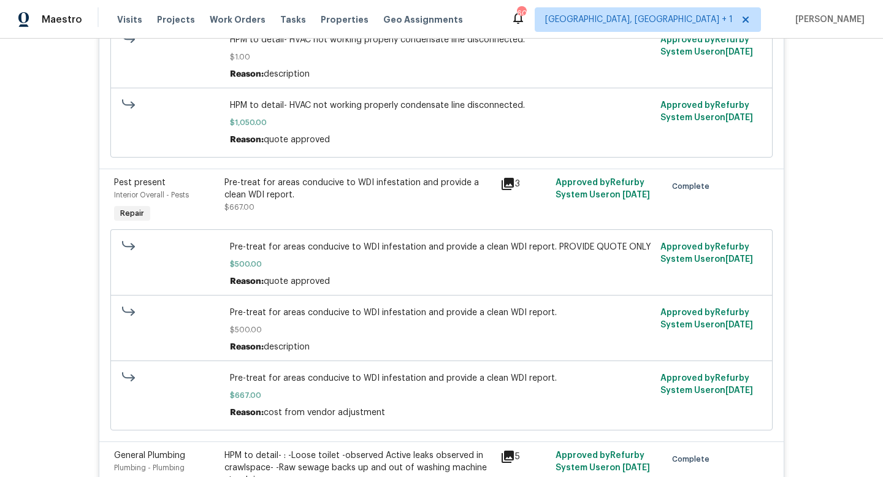
scroll to position [622, 0]
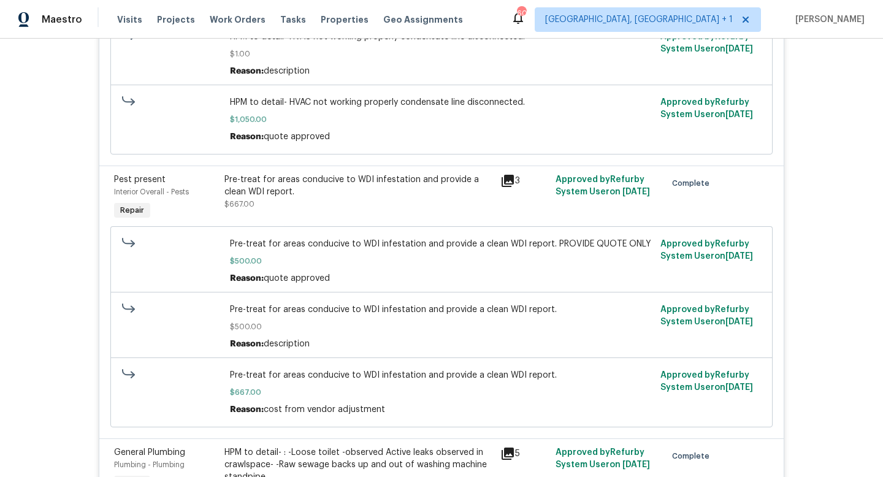
click at [375, 265] on span "$500.00" at bounding box center [442, 261] width 424 height 12
click at [362, 373] on span "Pre-treat for areas conducive to WDI infestation and provide a clean WDI report." at bounding box center [442, 375] width 424 height 12
click at [348, 386] on div "Pre-treat for areas conducive to WDI infestation and provide a clean WDI report…" at bounding box center [442, 392] width 424 height 47
click at [351, 326] on span "$500.00" at bounding box center [442, 327] width 424 height 12
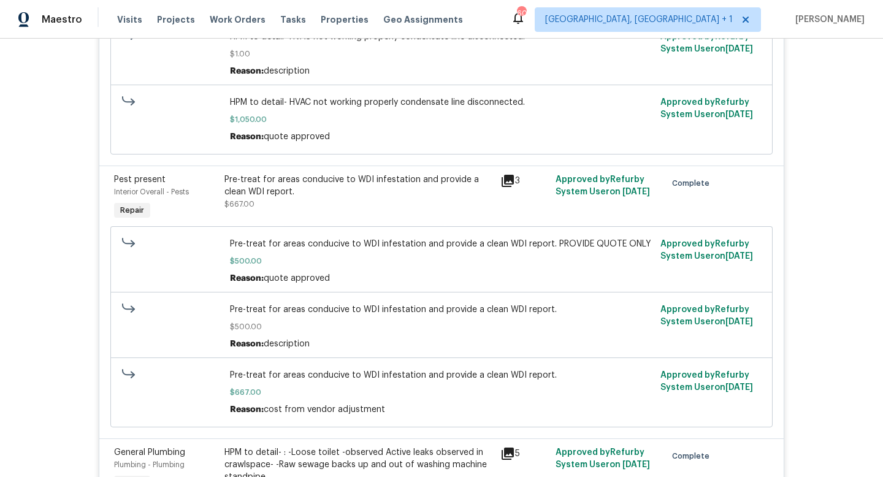
click at [320, 254] on div "Pre-treat for areas conducive to WDI infestation and provide a clean WDI report…" at bounding box center [442, 261] width 424 height 47
click at [327, 200] on div "Pre-treat for areas conducive to WDI infestation and provide a clean WDI report…" at bounding box center [358, 192] width 269 height 37
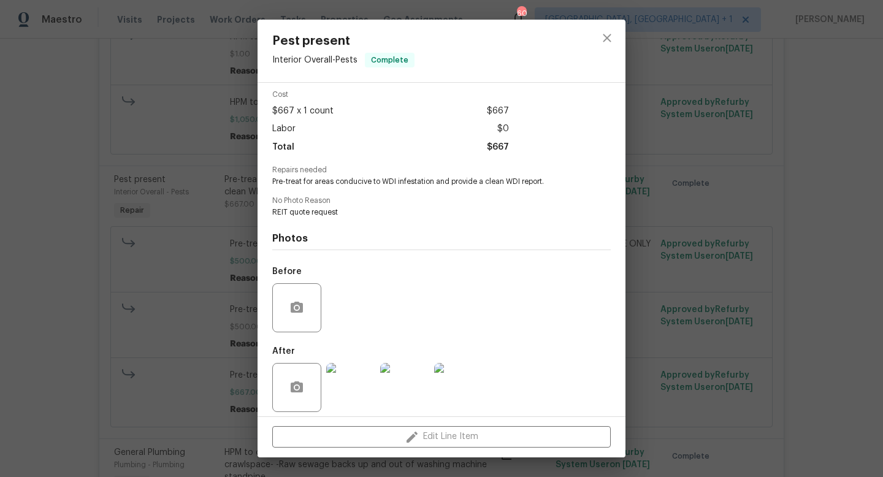
scroll to position [57, 0]
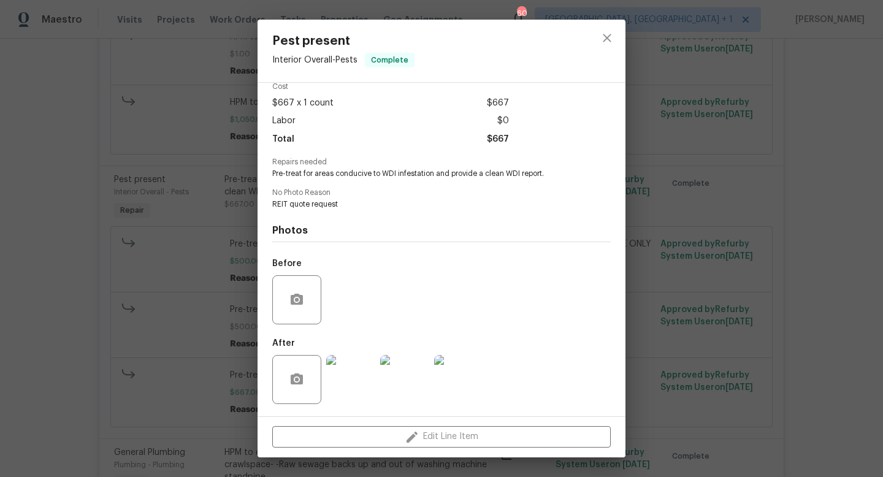
click at [344, 375] on img at bounding box center [350, 379] width 49 height 49
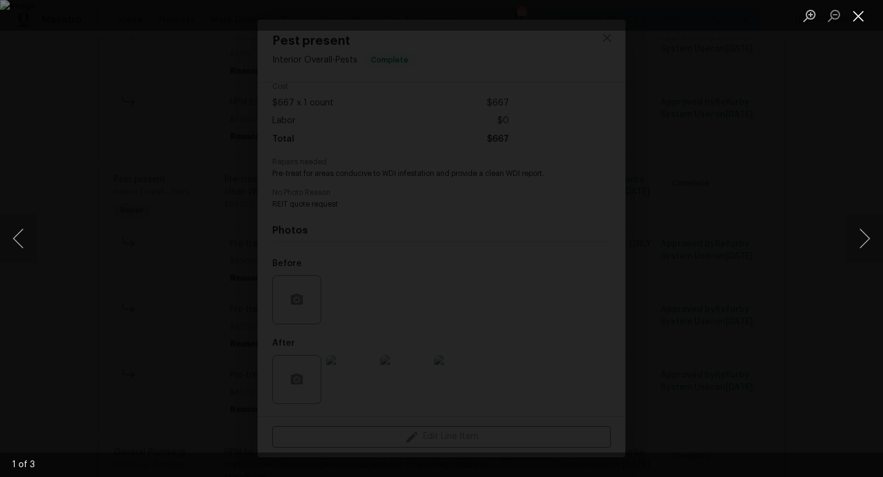
click at [855, 15] on button "Close lightbox" at bounding box center [858, 15] width 25 height 21
